Goal: Task Accomplishment & Management: Manage account settings

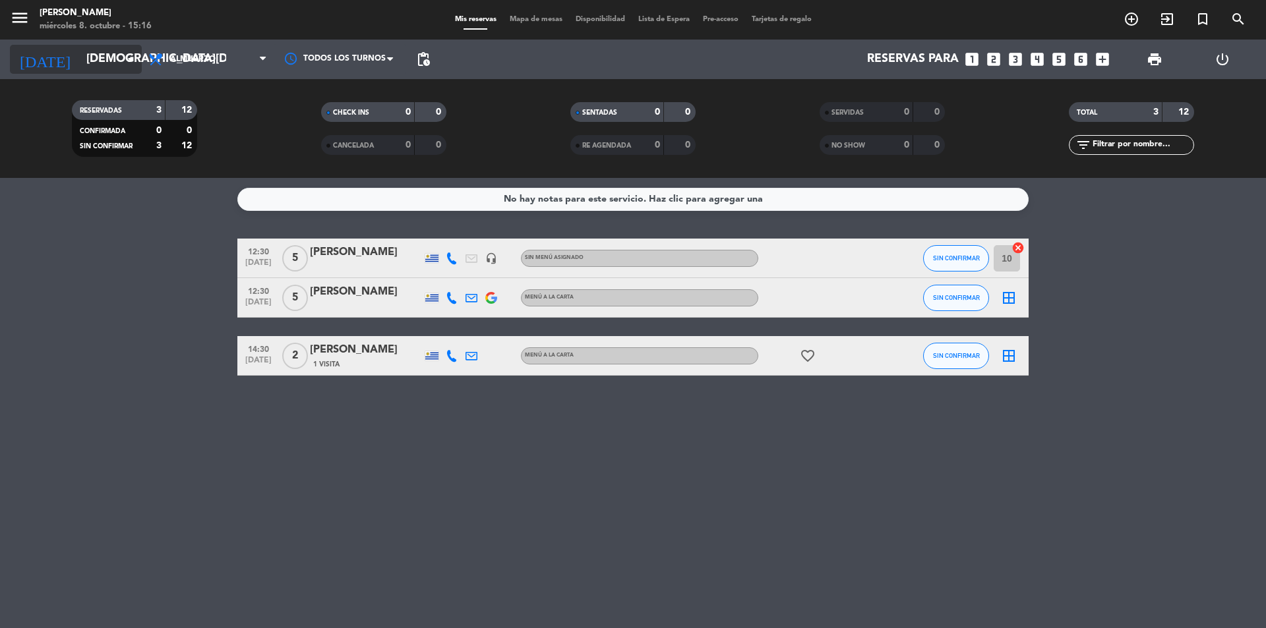
click at [117, 62] on input "[DEMOGRAPHIC_DATA][DATE]" at bounding box center [156, 59] width 153 height 26
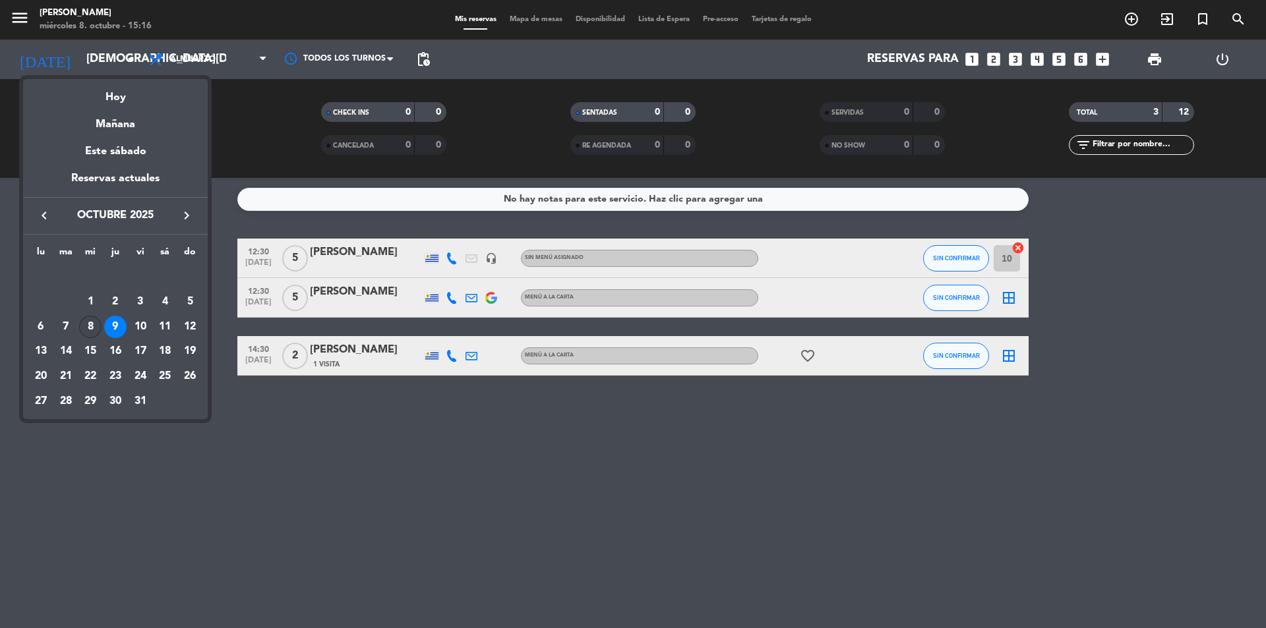
click at [92, 330] on div "8" at bounding box center [90, 327] width 22 height 22
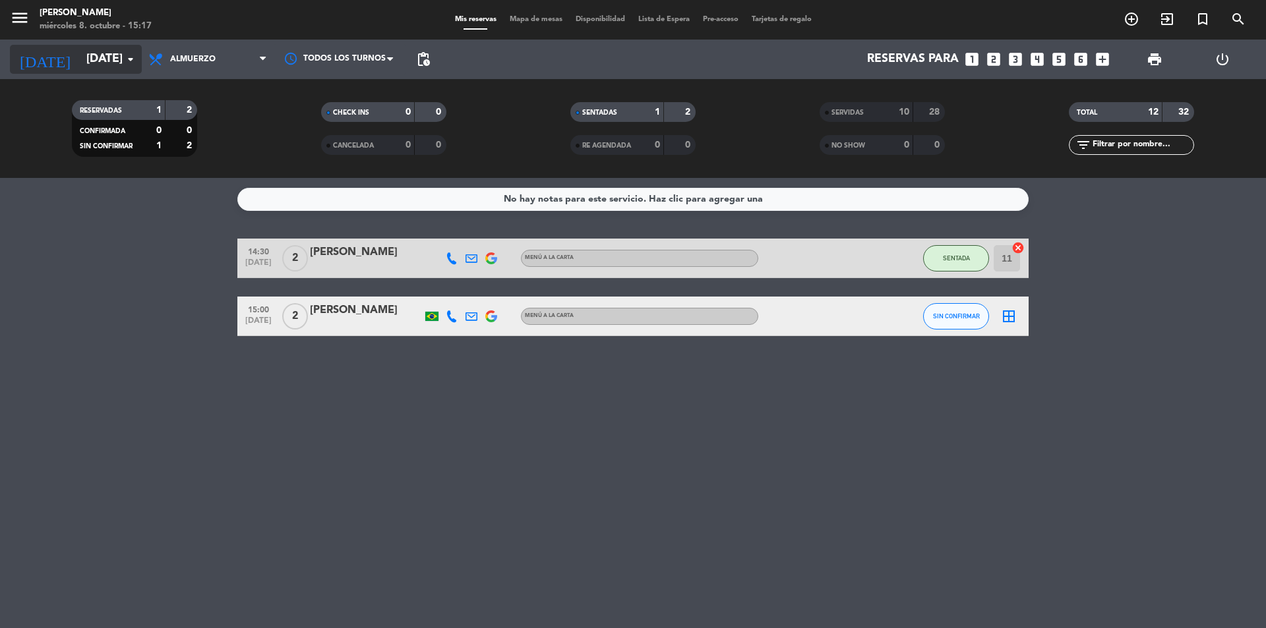
click at [127, 62] on icon "arrow_drop_down" at bounding box center [131, 59] width 16 height 16
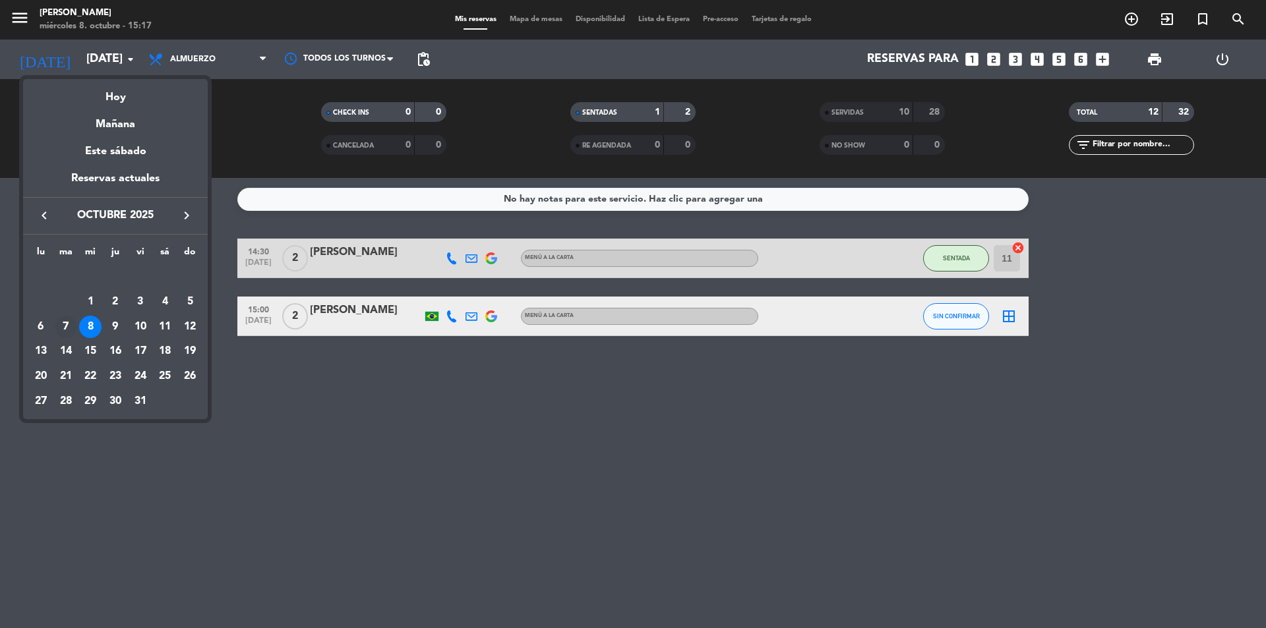
click at [65, 333] on div "7" at bounding box center [66, 327] width 22 height 22
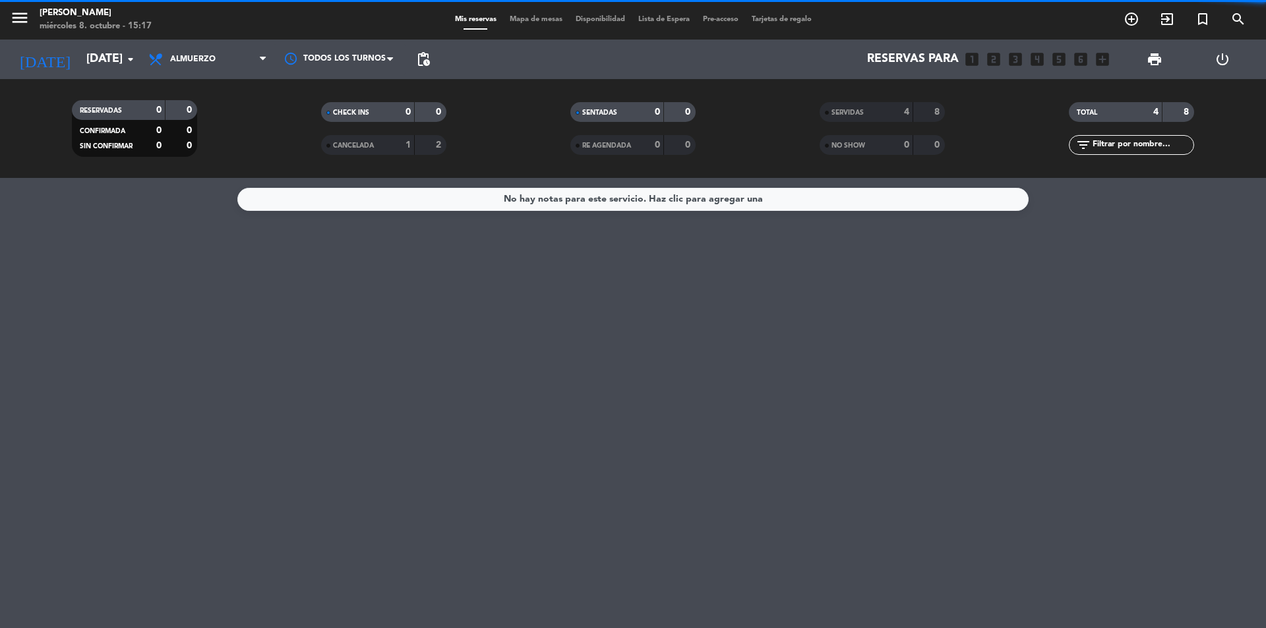
click at [219, 53] on span "Almuerzo" at bounding box center [208, 59] width 132 height 29
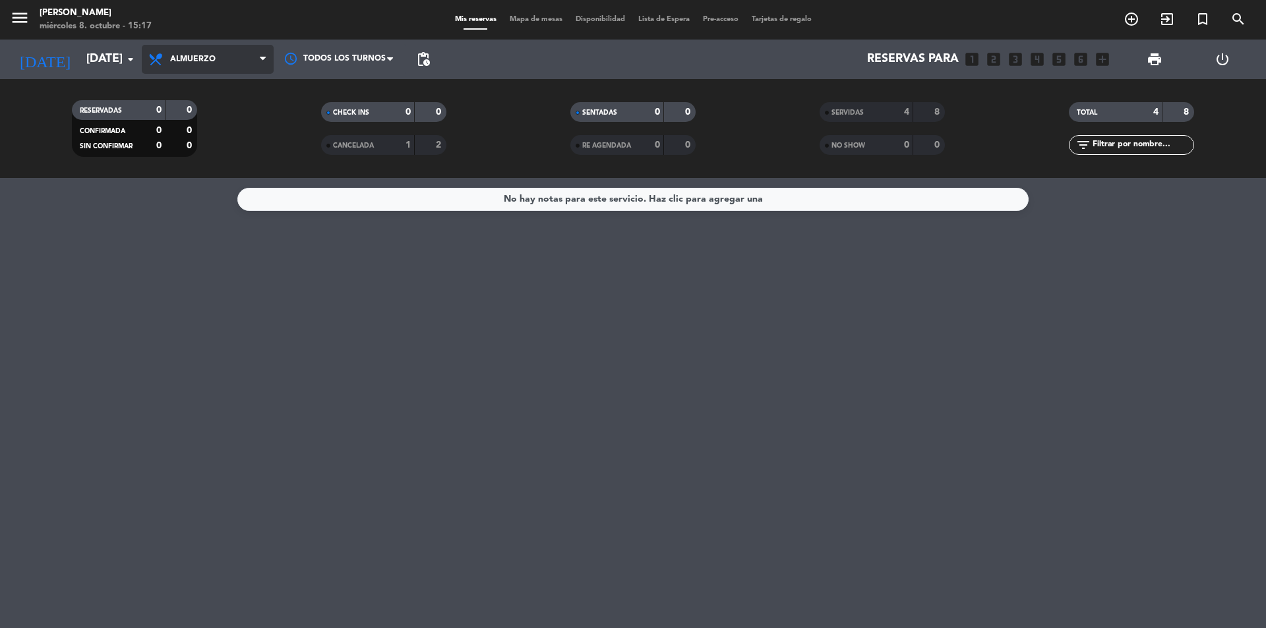
click at [235, 117] on div "menu [PERSON_NAME][DATE] 8. octubre - 15:17 Mis reservas Mapa de mesas Disponib…" at bounding box center [633, 89] width 1266 height 178
click at [243, 56] on span "Almuerzo" at bounding box center [208, 59] width 132 height 29
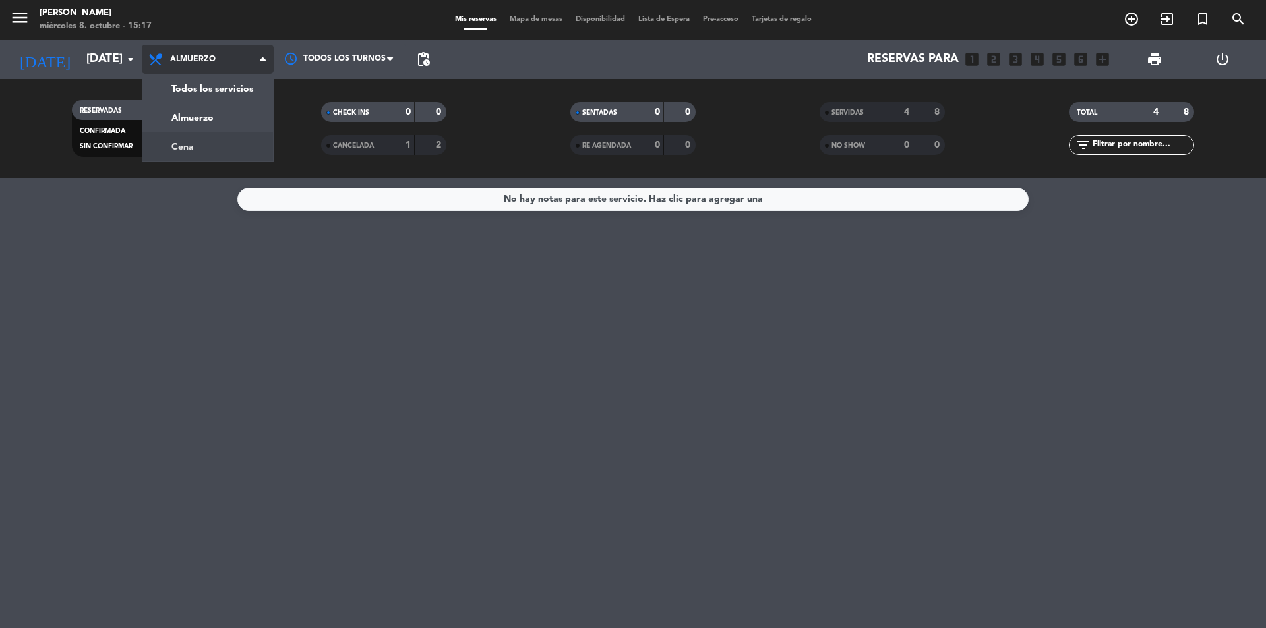
click at [222, 152] on div "menu [PERSON_NAME][DATE] 8. octubre - 15:17 Mis reservas Mapa de mesas Disponib…" at bounding box center [633, 89] width 1266 height 178
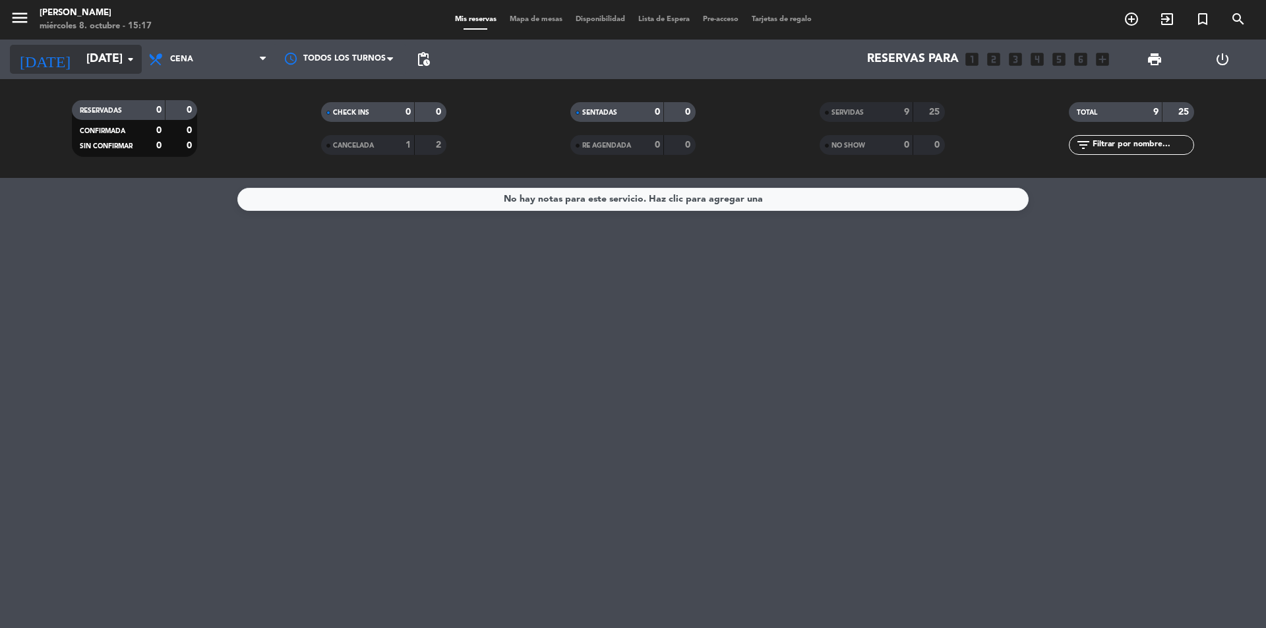
click at [127, 51] on input "[DATE]" at bounding box center [156, 59] width 153 height 26
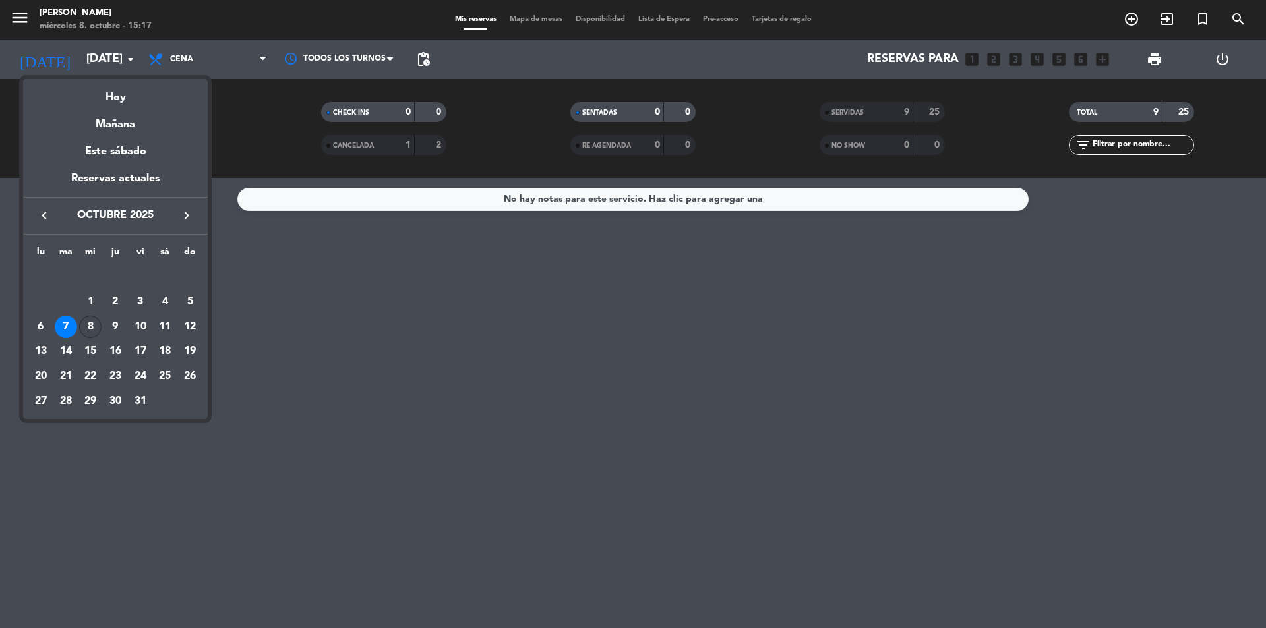
click at [92, 324] on div "8" at bounding box center [90, 327] width 22 height 22
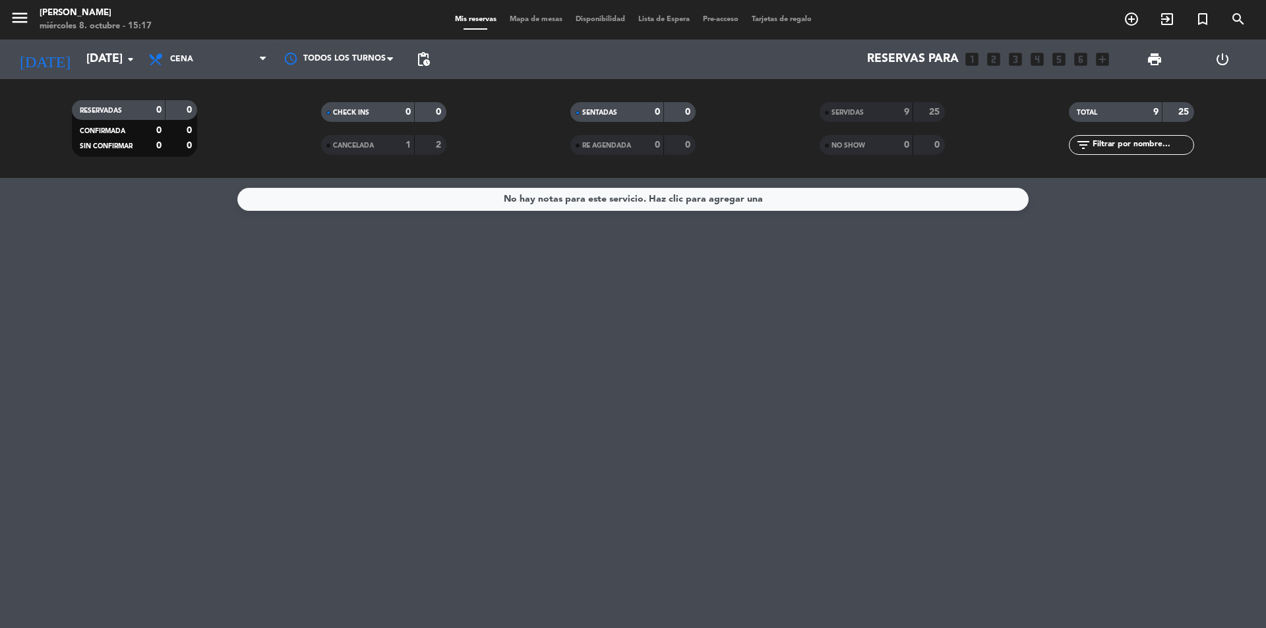
type input "[DATE]"
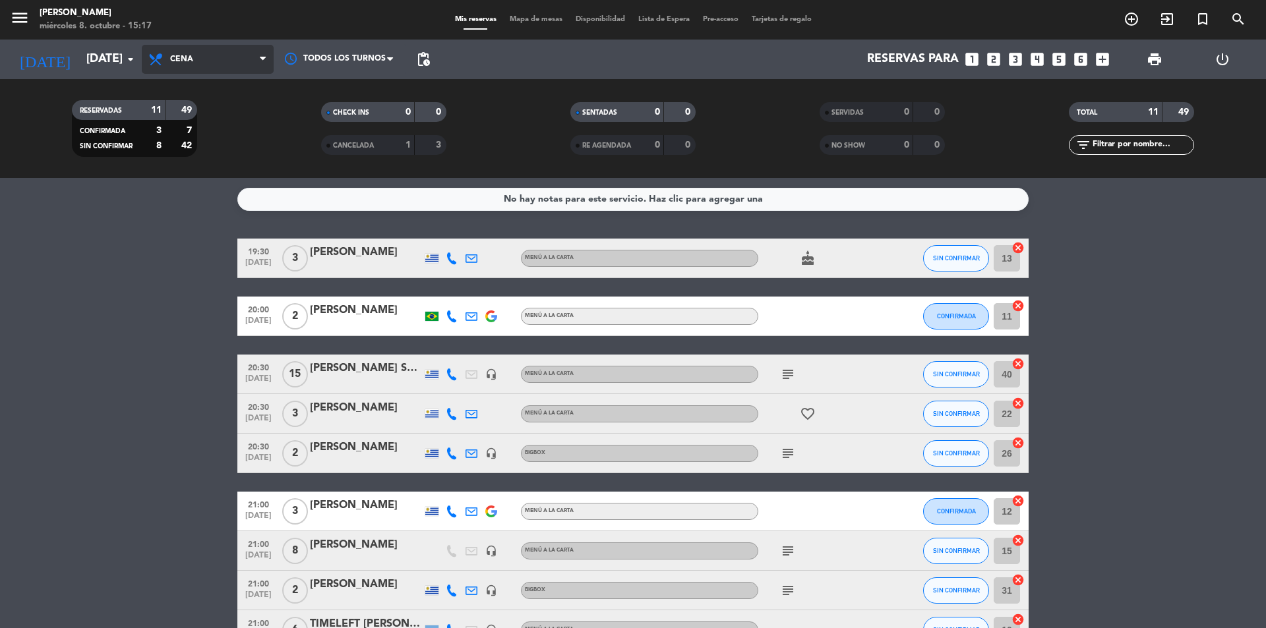
click at [210, 65] on span "Cena" at bounding box center [208, 59] width 132 height 29
click at [235, 115] on div "menu [PERSON_NAME][DATE] 8. octubre - 15:17 Mis reservas Mapa de mesas Disponib…" at bounding box center [633, 89] width 1266 height 178
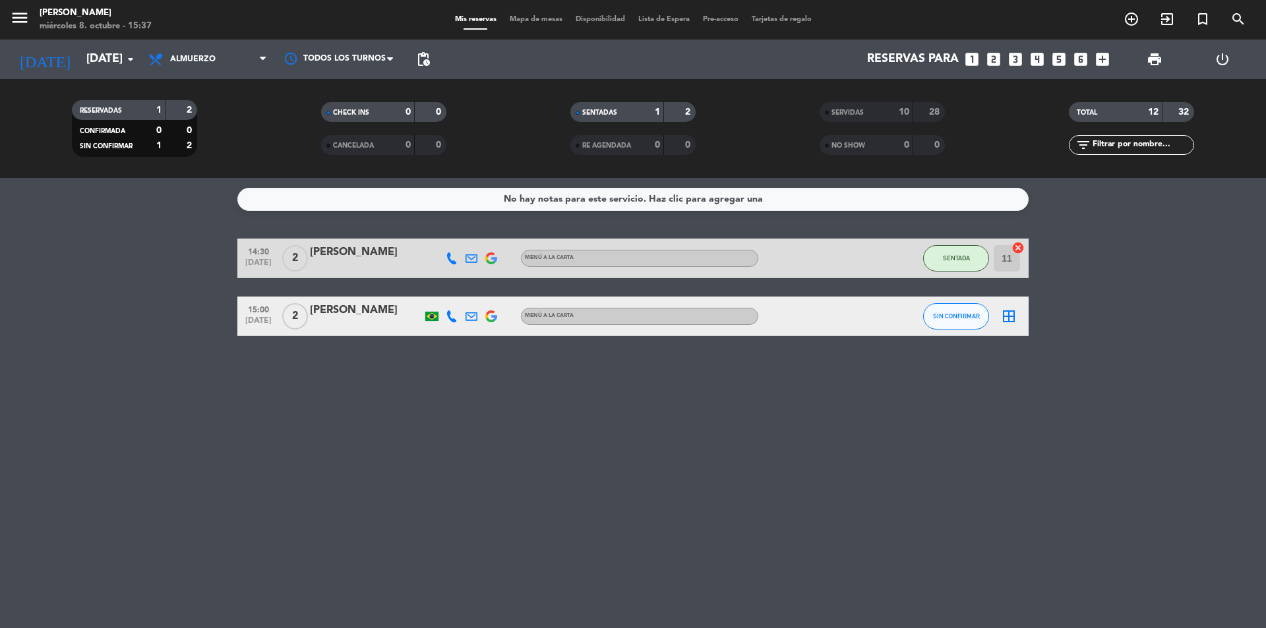
click at [398, 308] on div "[PERSON_NAME]" at bounding box center [366, 310] width 112 height 17
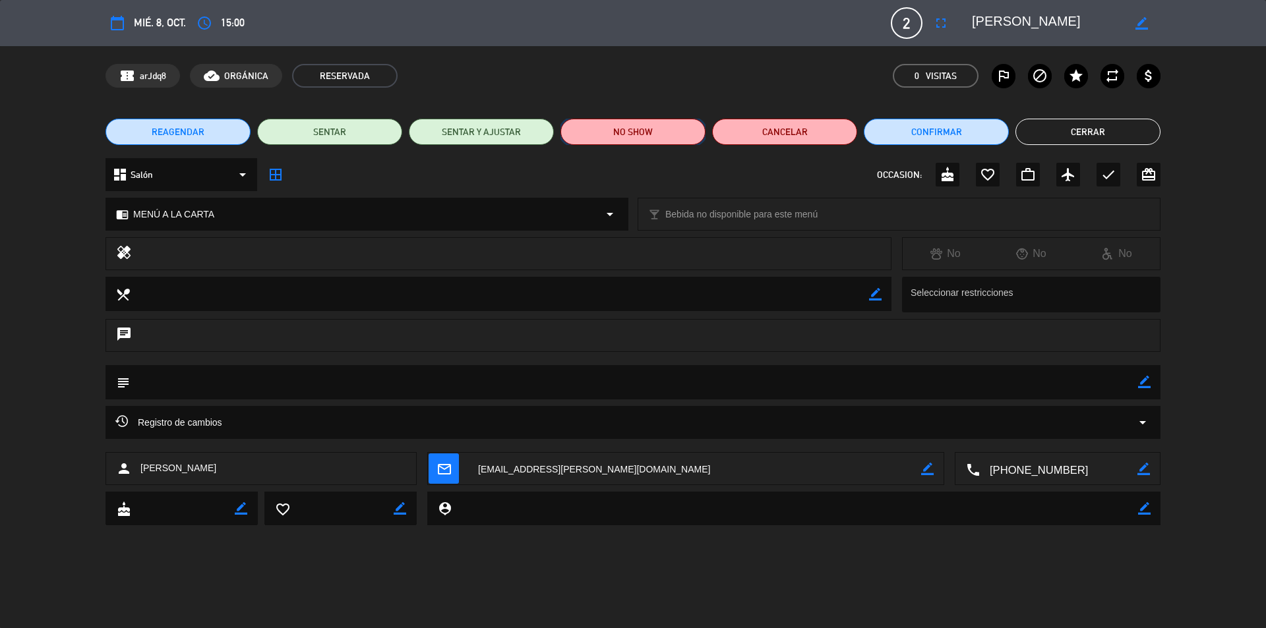
click at [630, 133] on button "NO SHOW" at bounding box center [632, 132] width 145 height 26
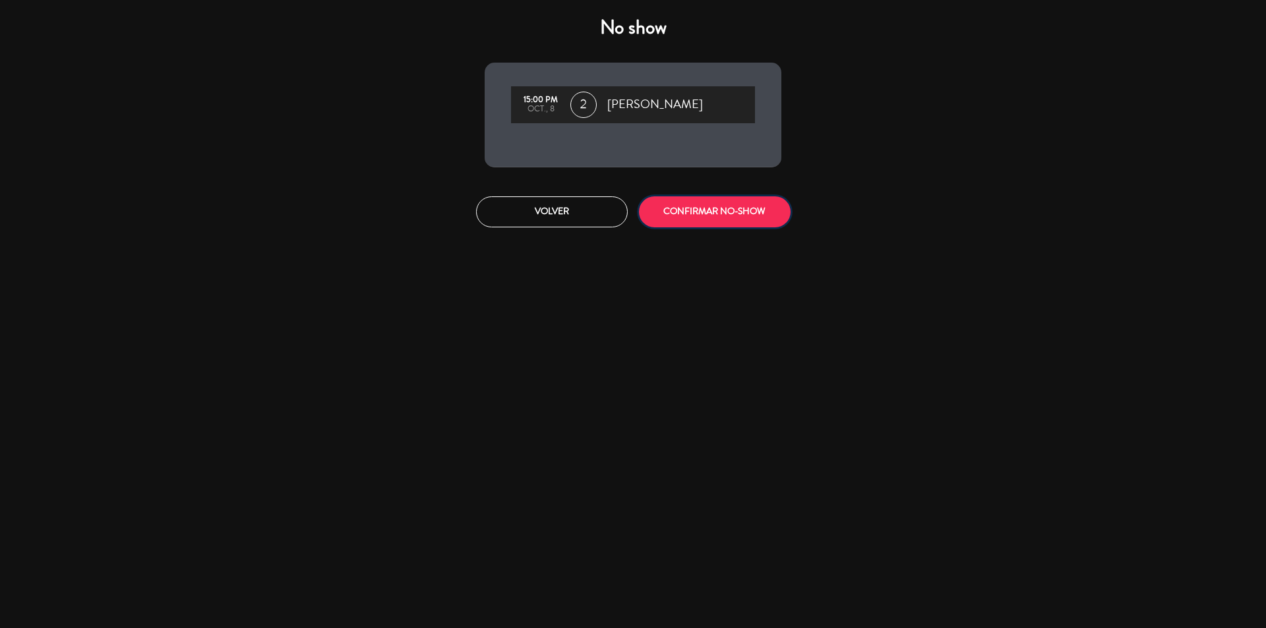
click at [755, 214] on button "CONFIRMAR NO-SHOW" at bounding box center [715, 211] width 152 height 31
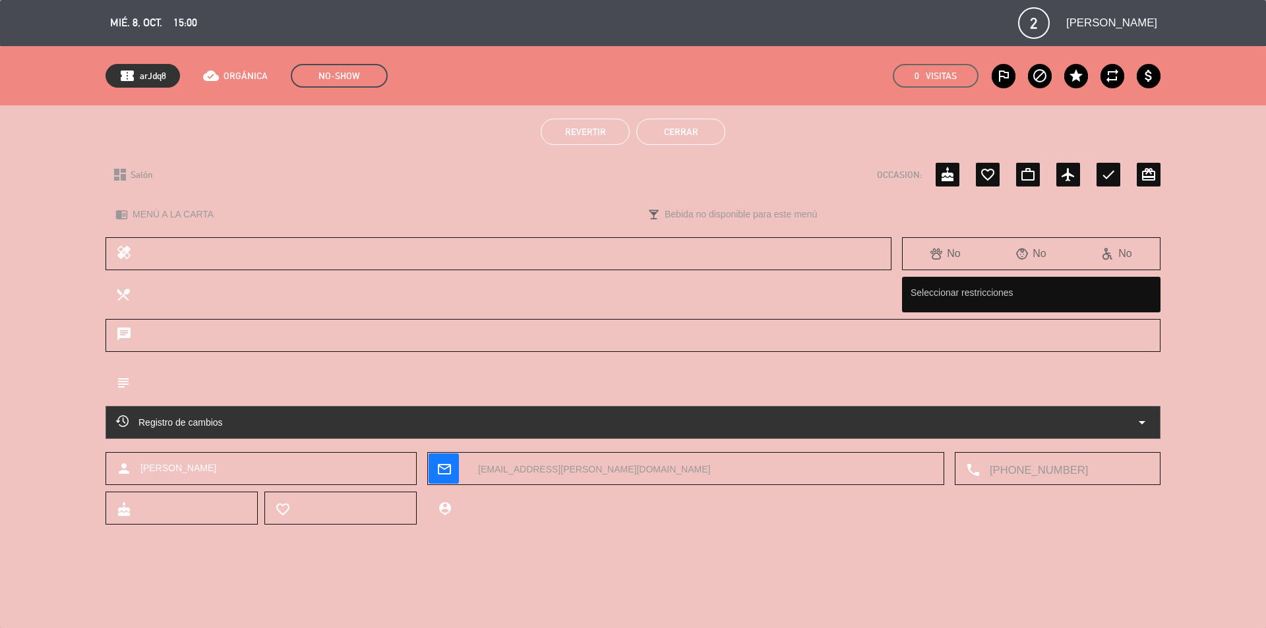
click at [708, 142] on button "Cerrar" at bounding box center [680, 132] width 89 height 26
